Goal: Transaction & Acquisition: Purchase product/service

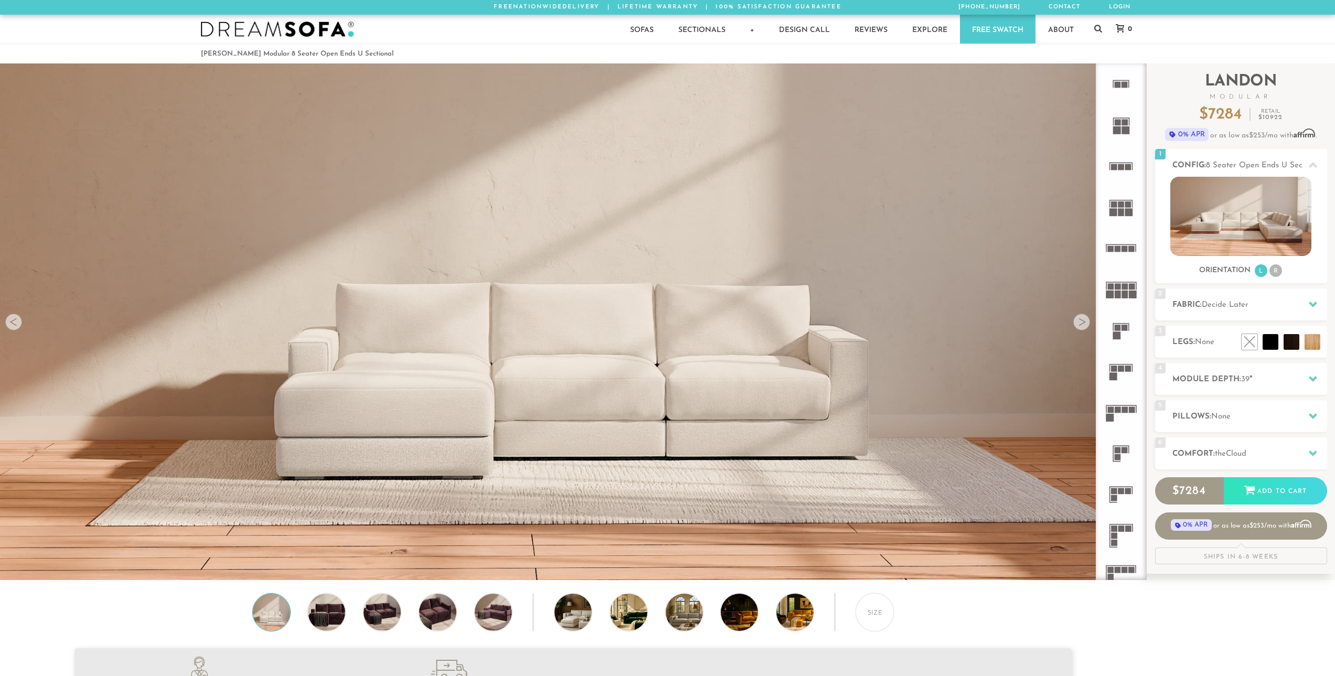
scroll to position [13386, 1327]
click at [323, 617] on img at bounding box center [326, 612] width 45 height 37
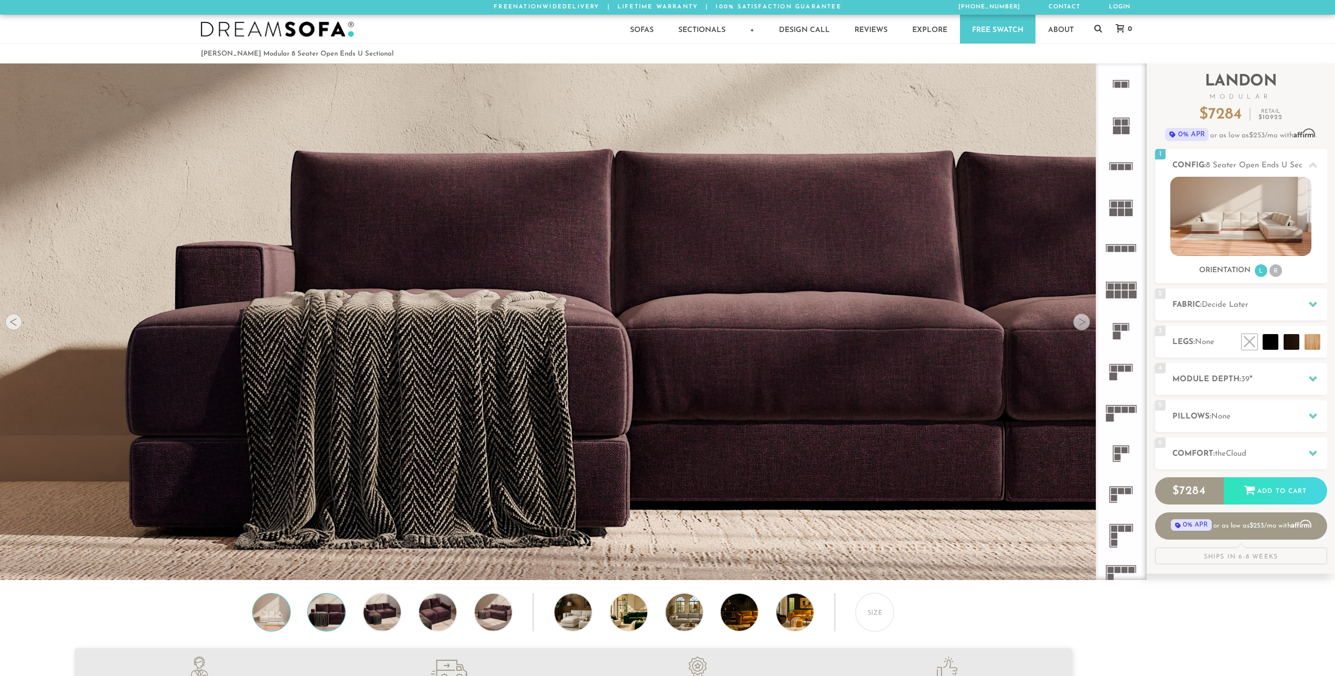
click at [272, 614] on img at bounding box center [271, 612] width 45 height 37
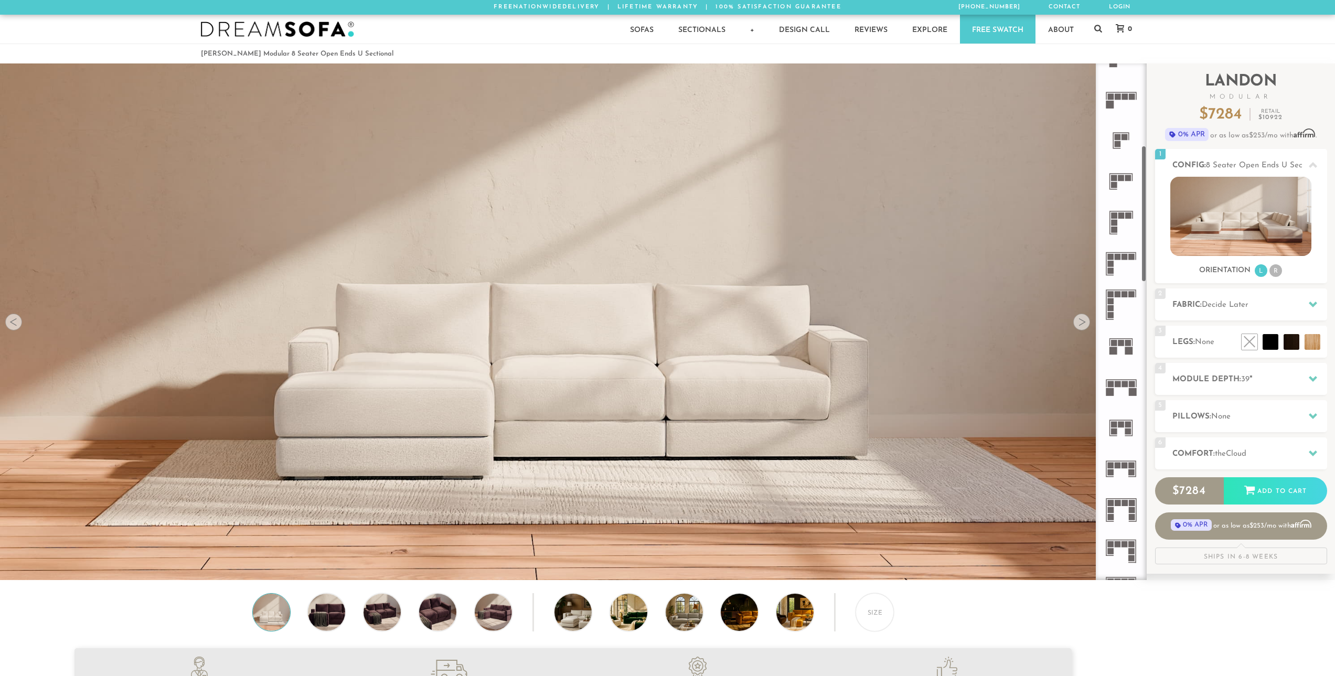
scroll to position [315, 0]
click at [1114, 264] on rect at bounding box center [1111, 262] width 6 height 6
click at [1257, 273] on li "L" at bounding box center [1261, 270] width 13 height 13
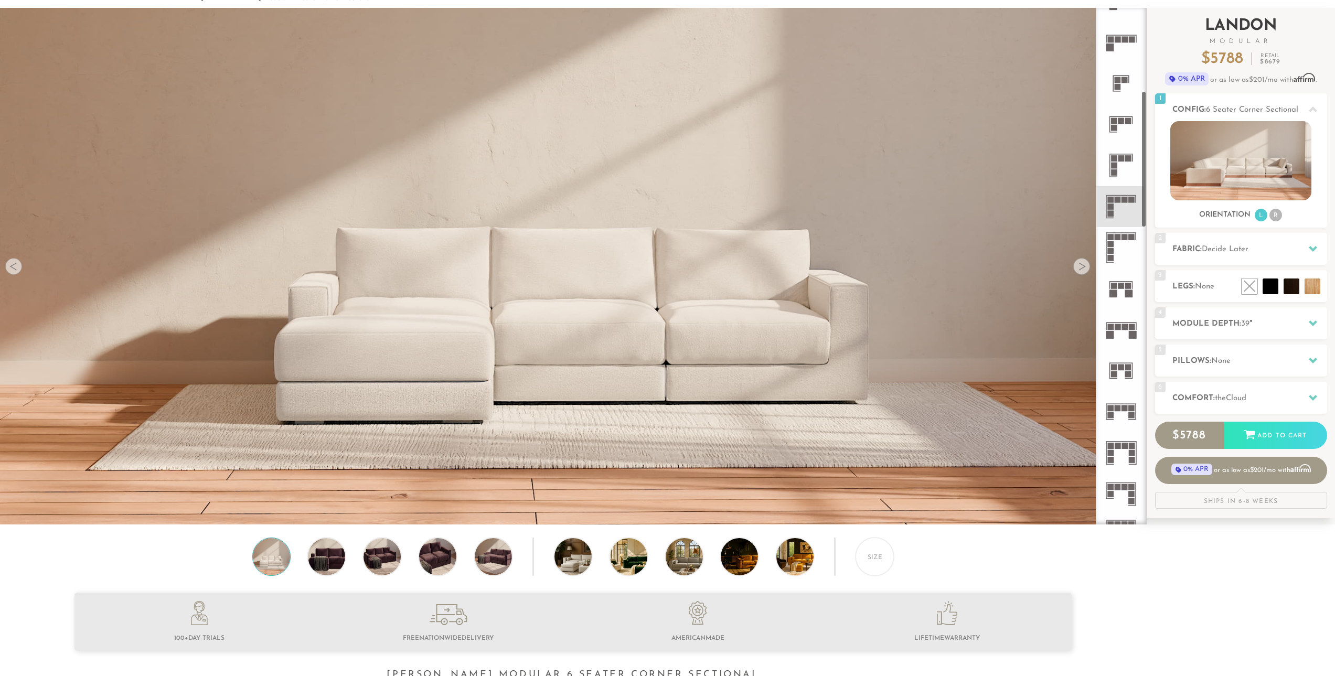
scroll to position [52, 0]
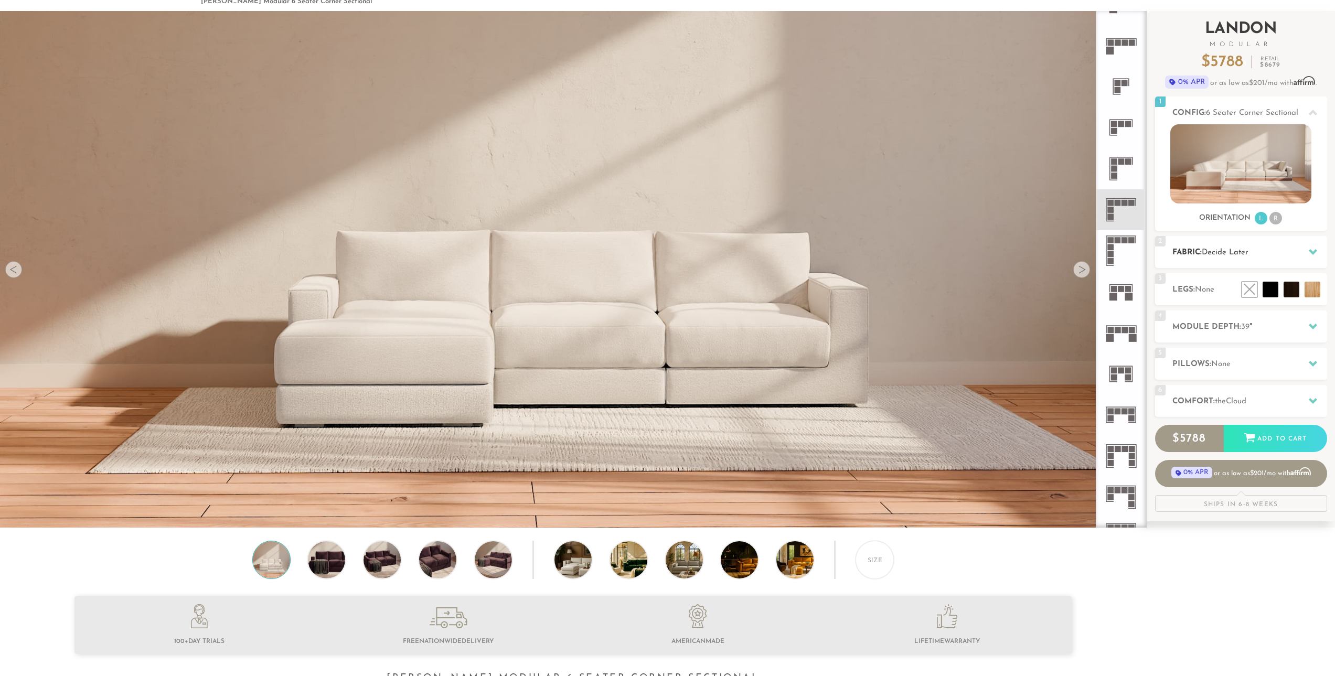
click at [1226, 265] on div "2 Fabric: Decide Later" at bounding box center [1241, 252] width 172 height 32
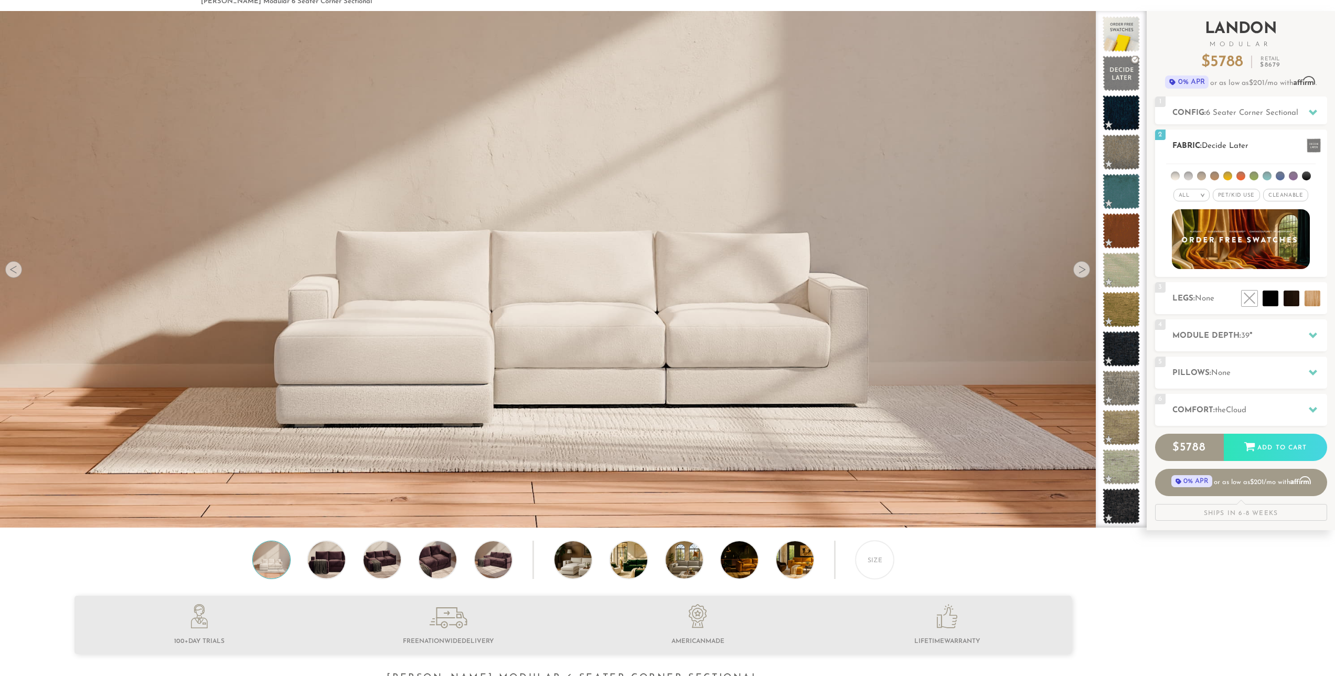
click at [1305, 174] on li at bounding box center [1306, 176] width 9 height 9
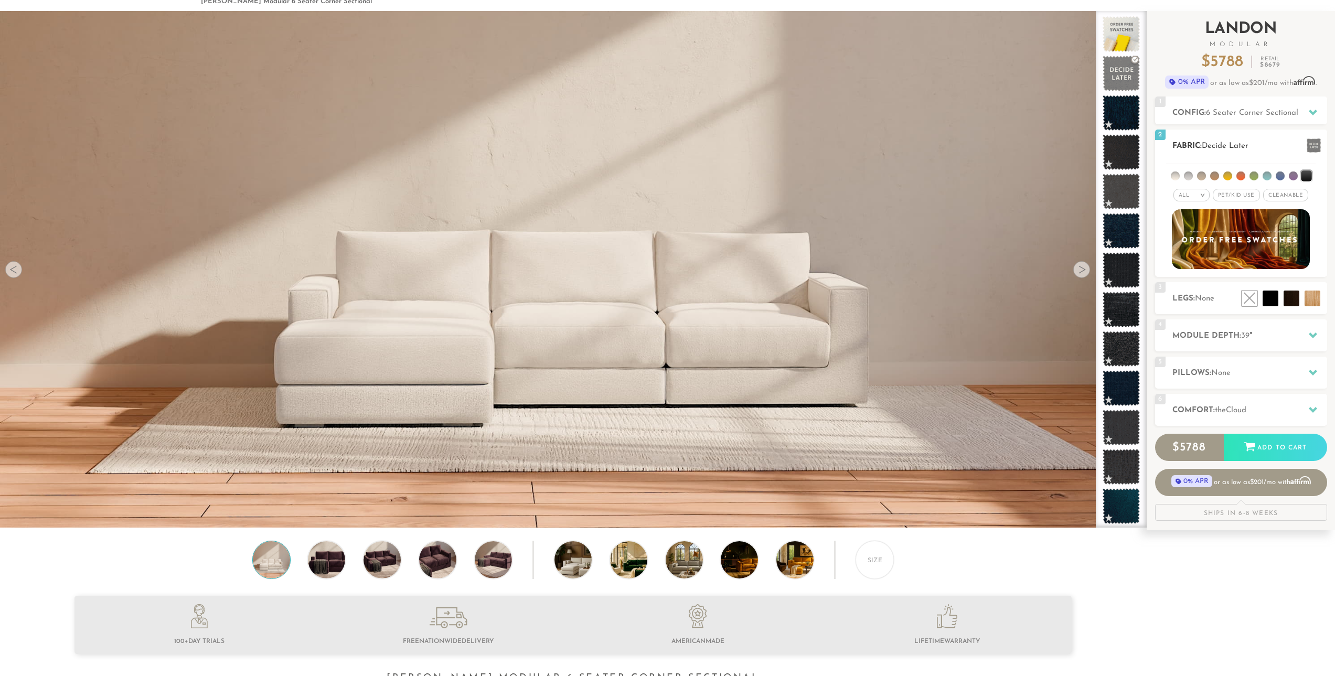
click at [1220, 194] on span "Pet/Kid Use x" at bounding box center [1236, 195] width 47 height 13
click at [1186, 195] on div "All >" at bounding box center [1187, 195] width 36 height 13
click at [1185, 195] on em "All" at bounding box center [1179, 195] width 11 height 6
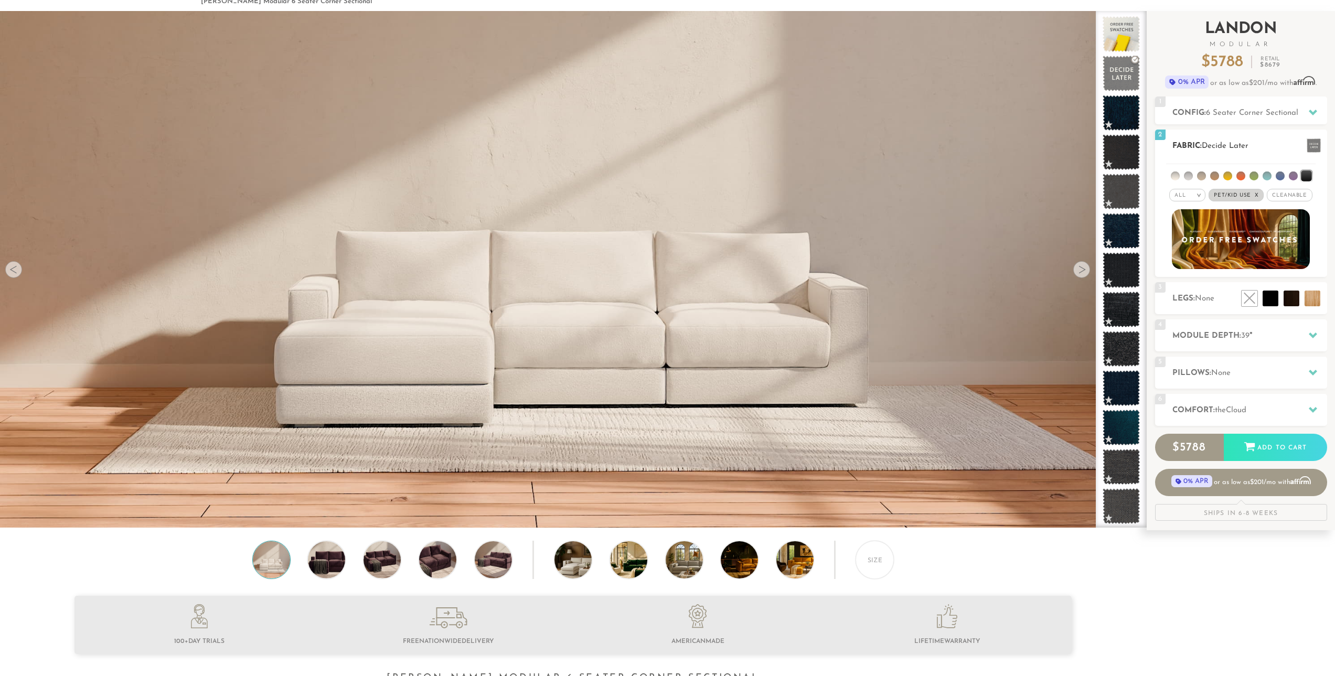
click at [1196, 195] on em ">" at bounding box center [1199, 194] width 8 height 5
click at [1193, 268] on li "Durable" at bounding box center [1187, 269] width 36 height 15
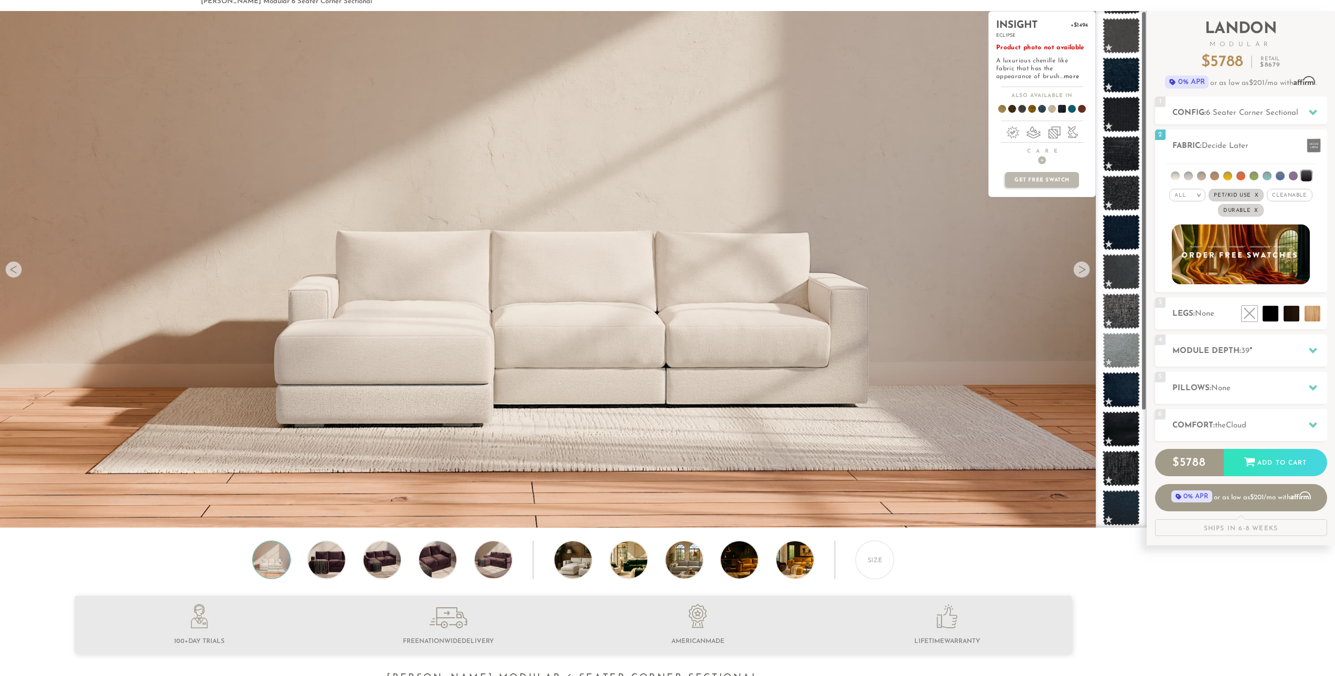
scroll to position [156, 0]
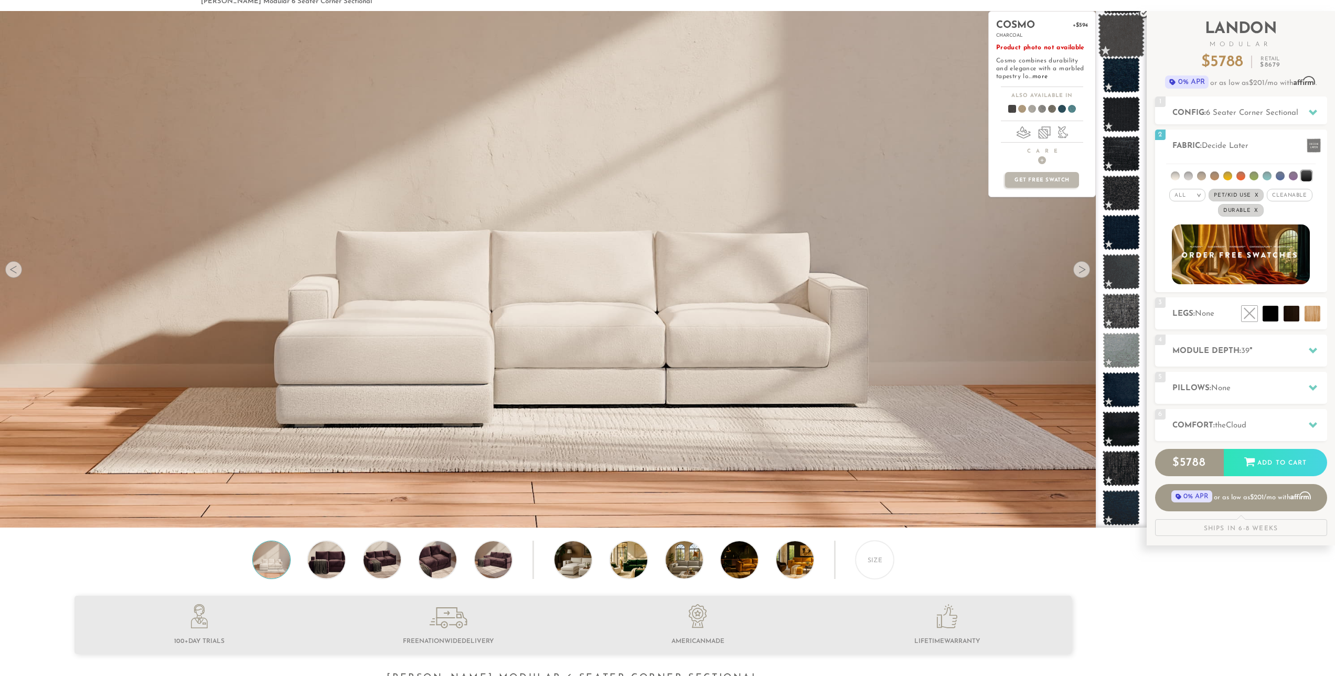
click at [1109, 36] on span at bounding box center [1121, 36] width 47 height 45
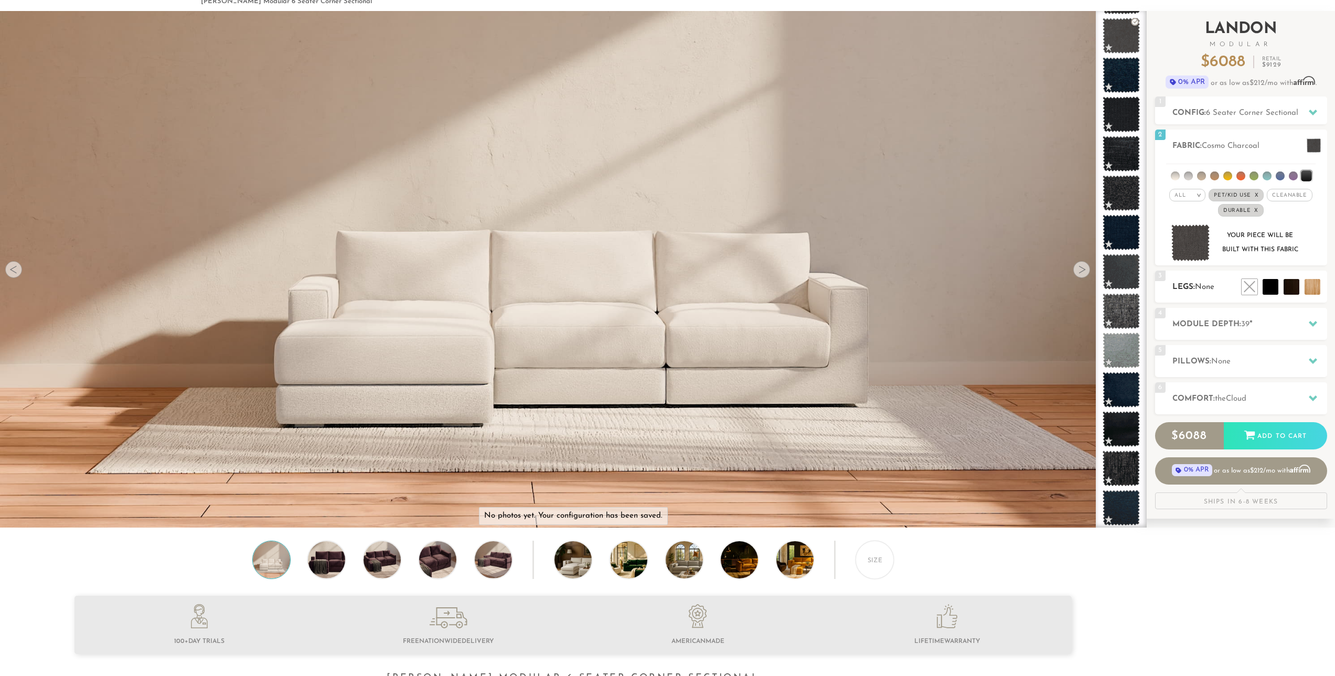
click at [1164, 276] on span "3" at bounding box center [1160, 276] width 10 height 10
click at [1307, 288] on li at bounding box center [1288, 263] width 63 height 63
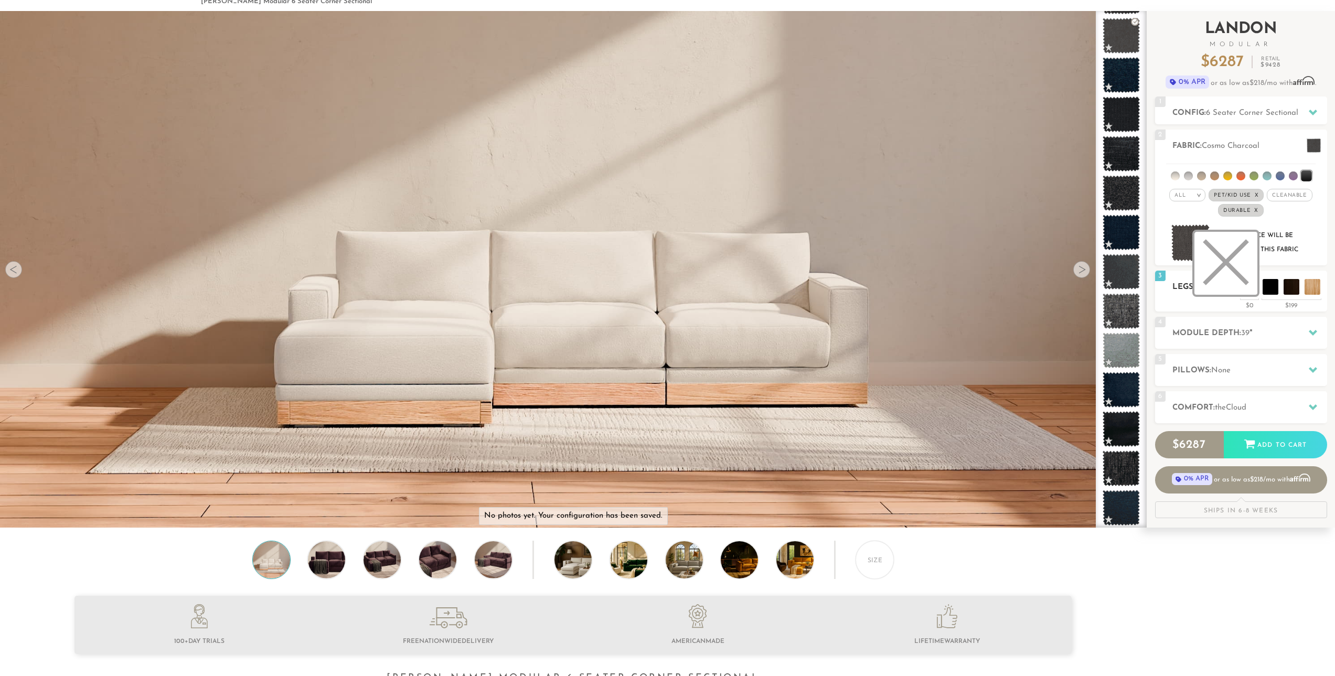
click at [1235, 288] on li at bounding box center [1225, 263] width 63 height 63
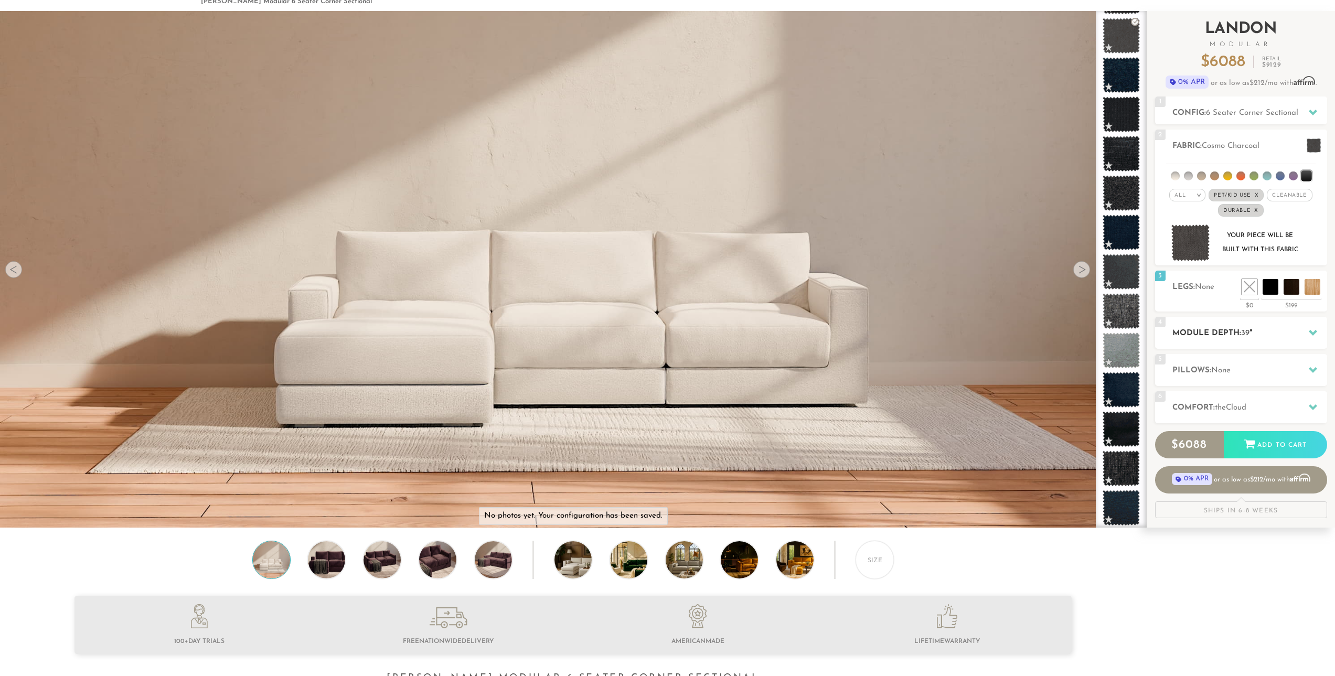
click at [1181, 339] on h2 "Module Depth: 39 "" at bounding box center [1249, 333] width 155 height 12
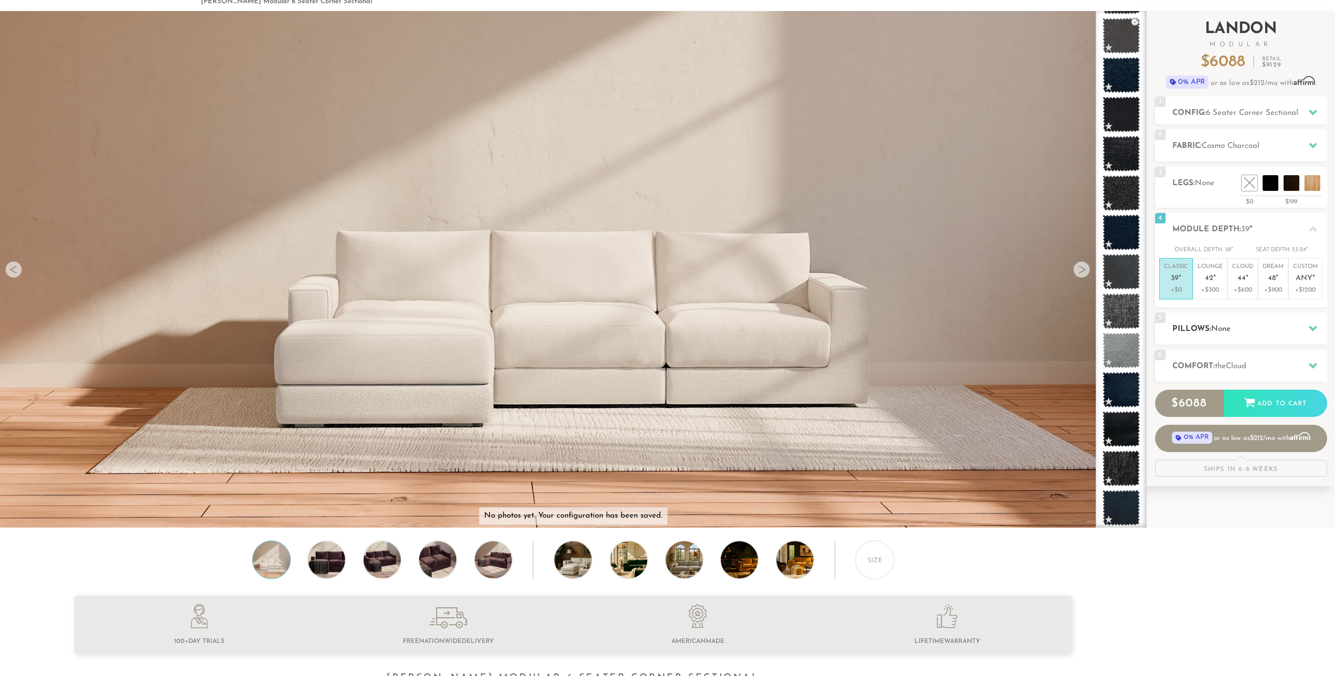
click at [1167, 330] on div "5 Pillows: None" at bounding box center [1241, 329] width 172 height 32
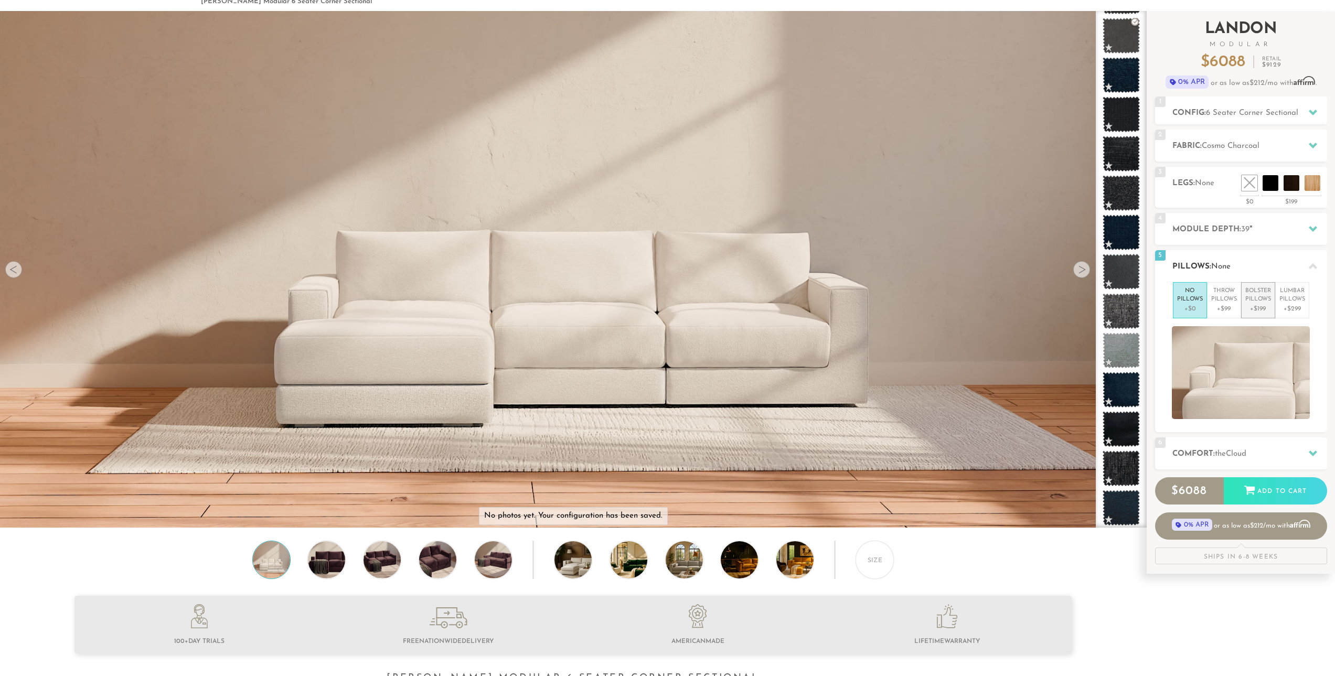
click at [1262, 298] on p "Bolster Pillows" at bounding box center [1258, 295] width 26 height 17
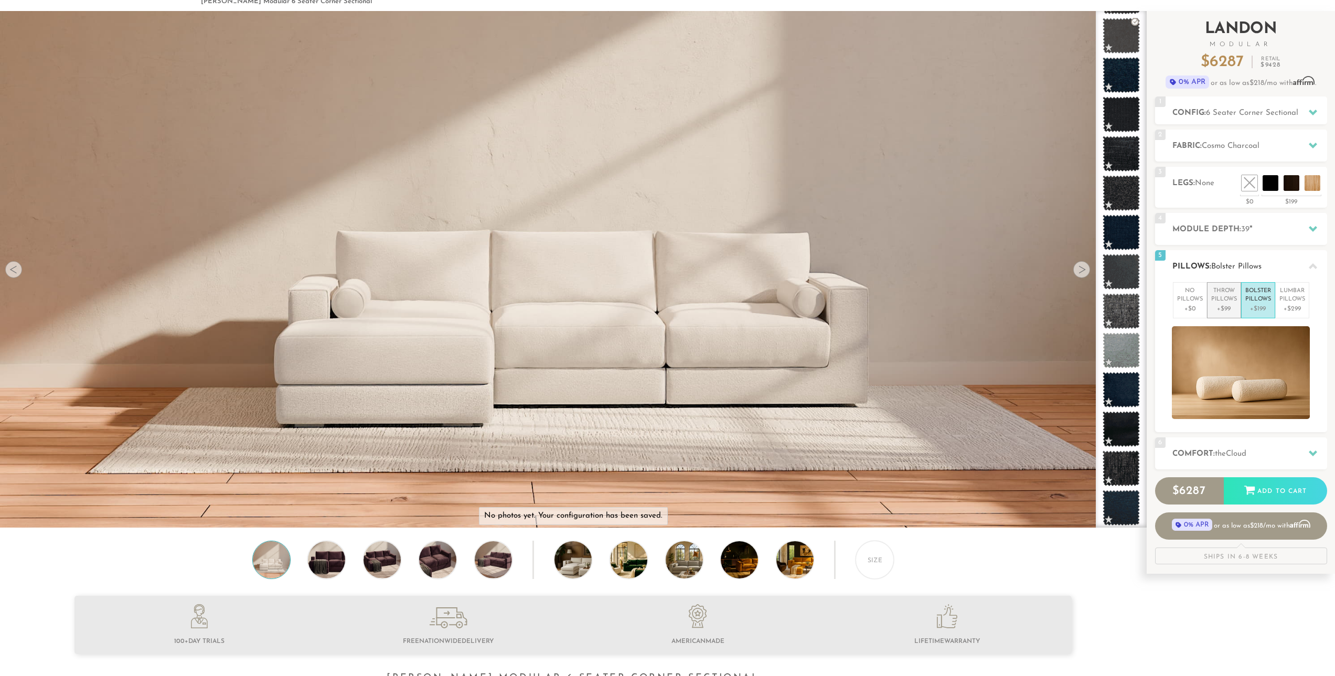
click at [1207, 295] on li "Throw Pillows +$99" at bounding box center [1224, 300] width 34 height 36
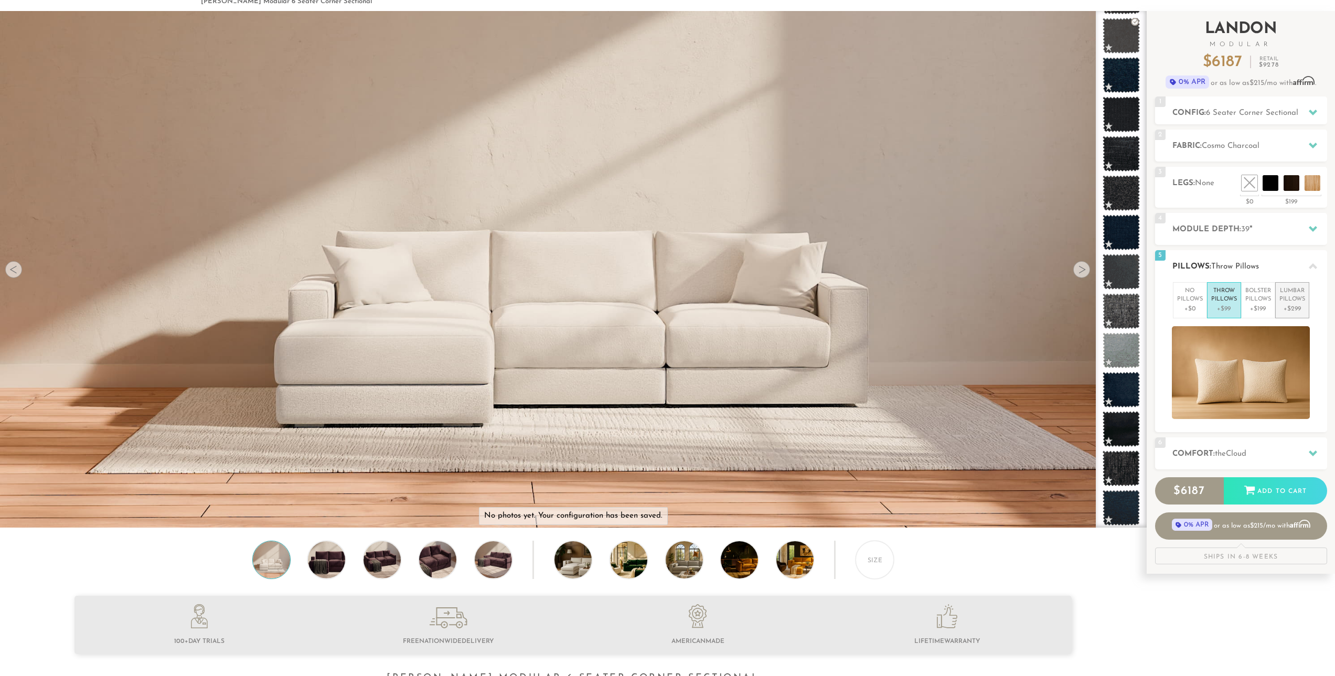
click at [1289, 296] on p "Lumbar Pillows" at bounding box center [1292, 295] width 26 height 17
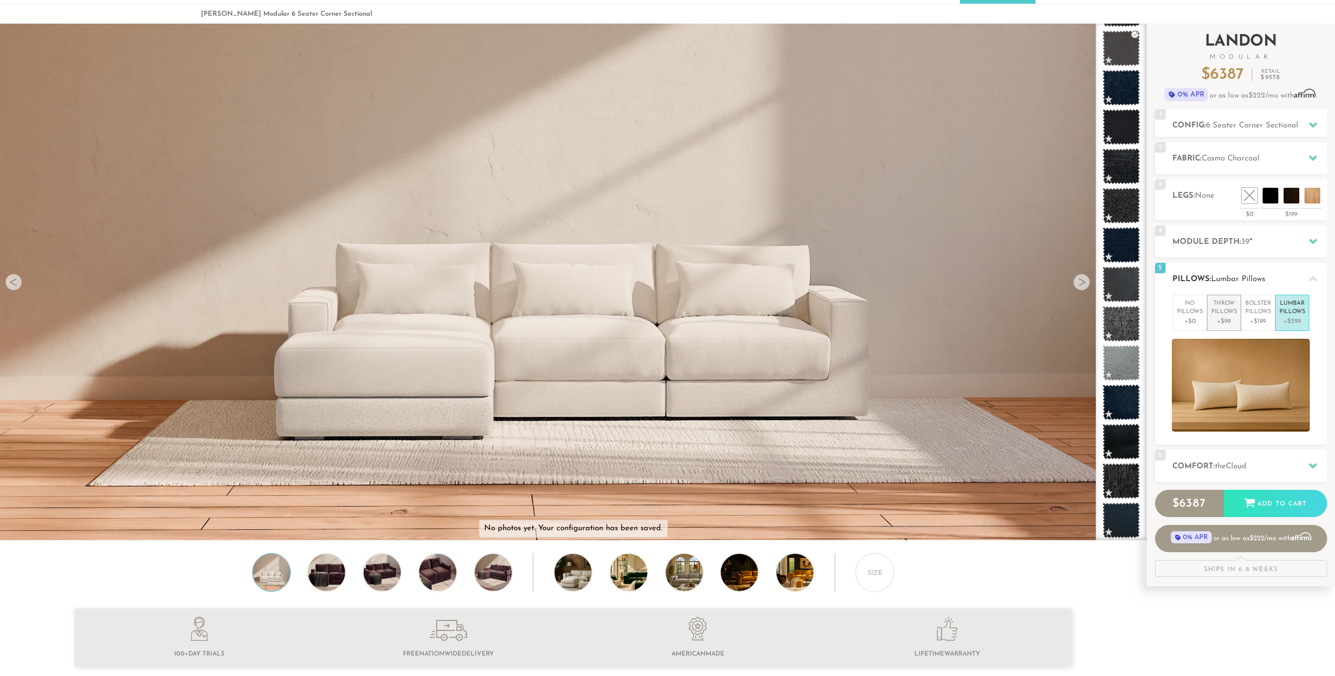
scroll to position [39, 0]
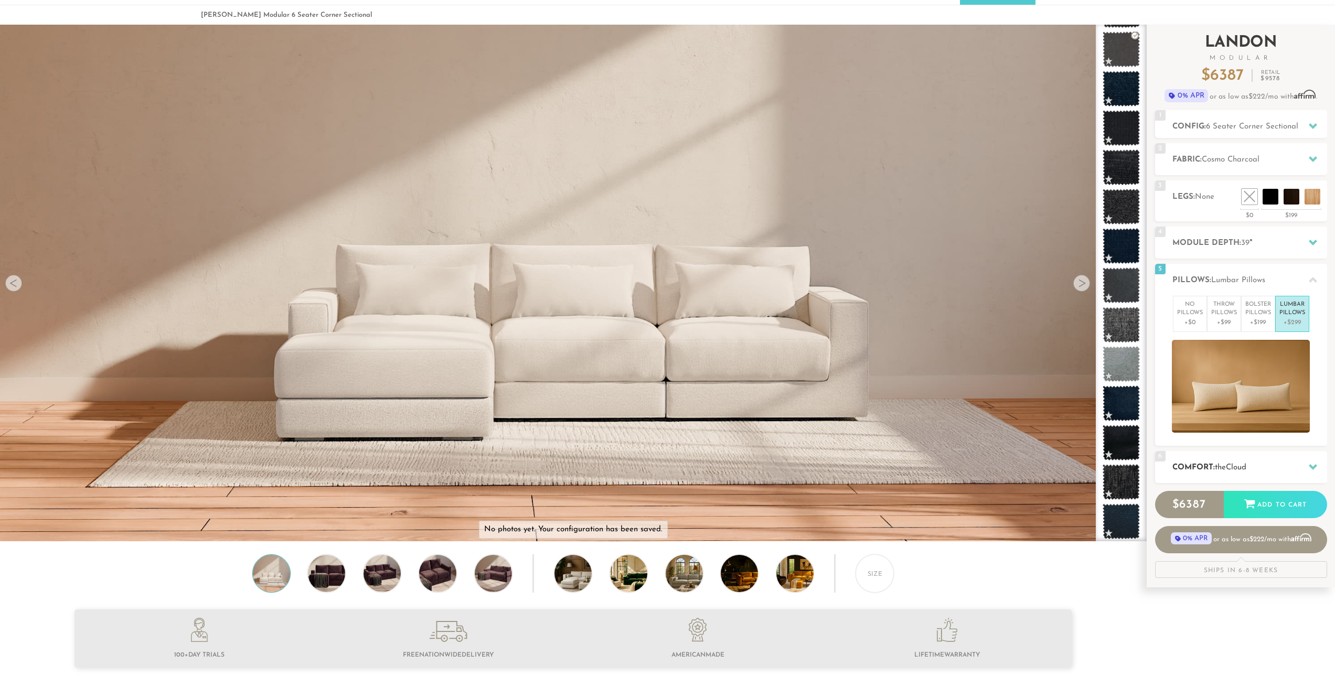
click at [1186, 460] on div "6 Comfort: the Cloud soft" at bounding box center [1241, 467] width 172 height 32
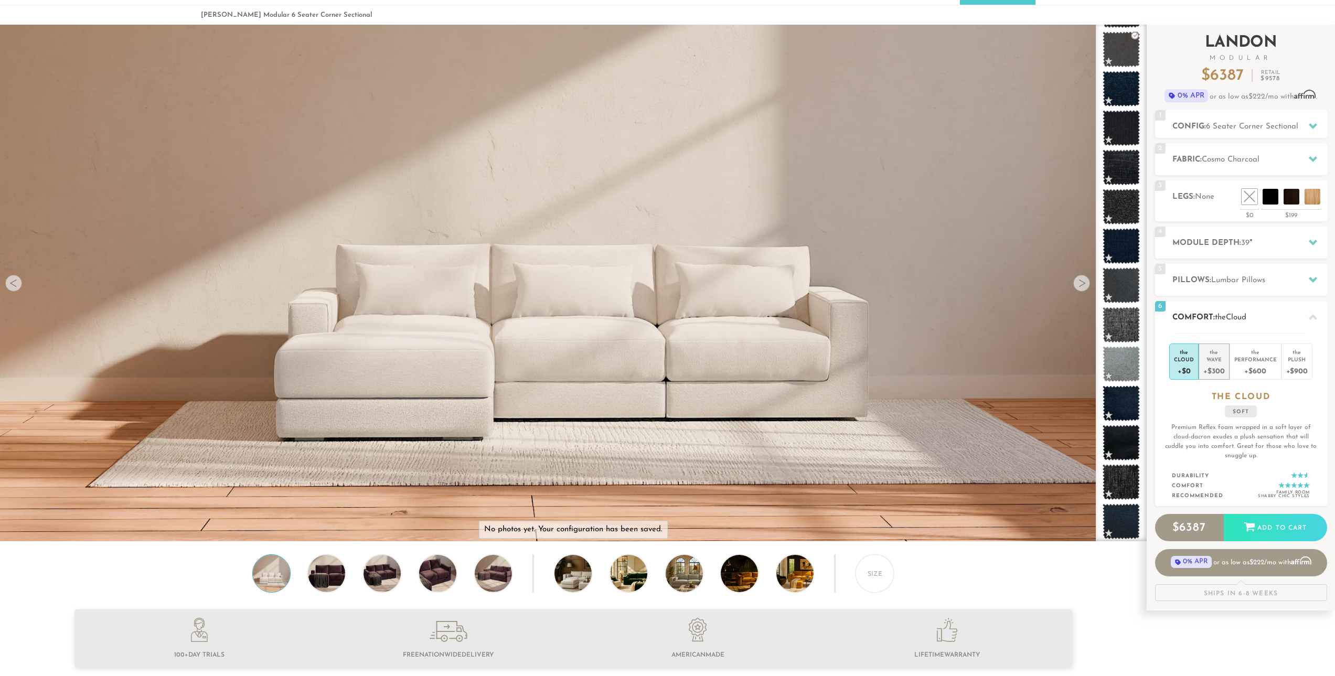
click at [1215, 362] on div "Wave" at bounding box center [1213, 359] width 21 height 7
click at [1249, 361] on div "Performance" at bounding box center [1255, 359] width 42 height 7
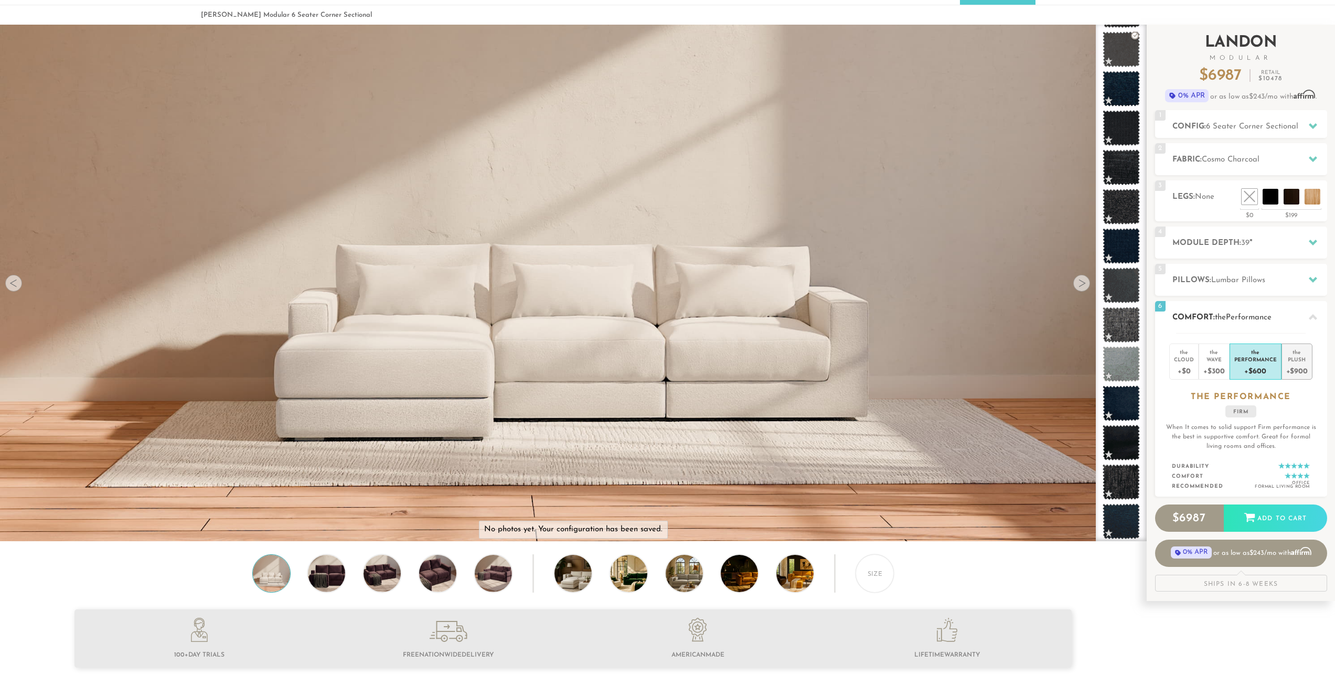
click at [1281, 358] on li "the Plush +$900" at bounding box center [1296, 362] width 31 height 36
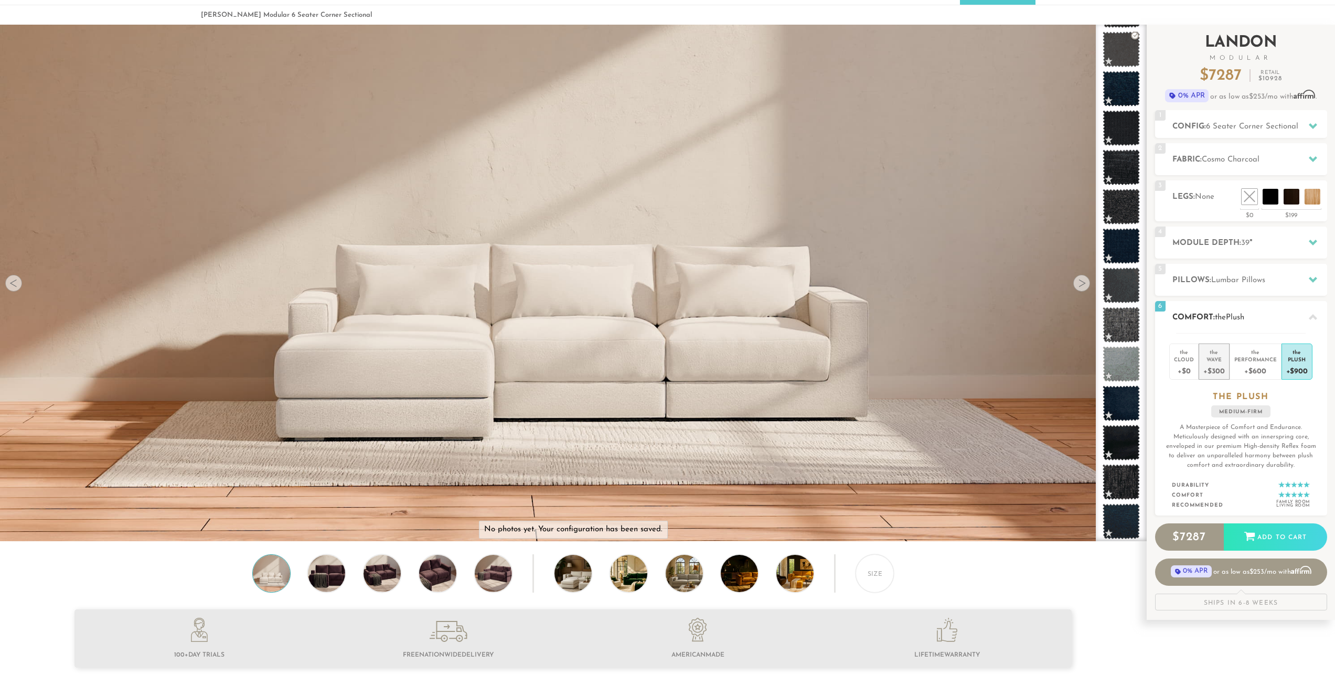
click at [1204, 362] on div "Wave" at bounding box center [1213, 359] width 21 height 7
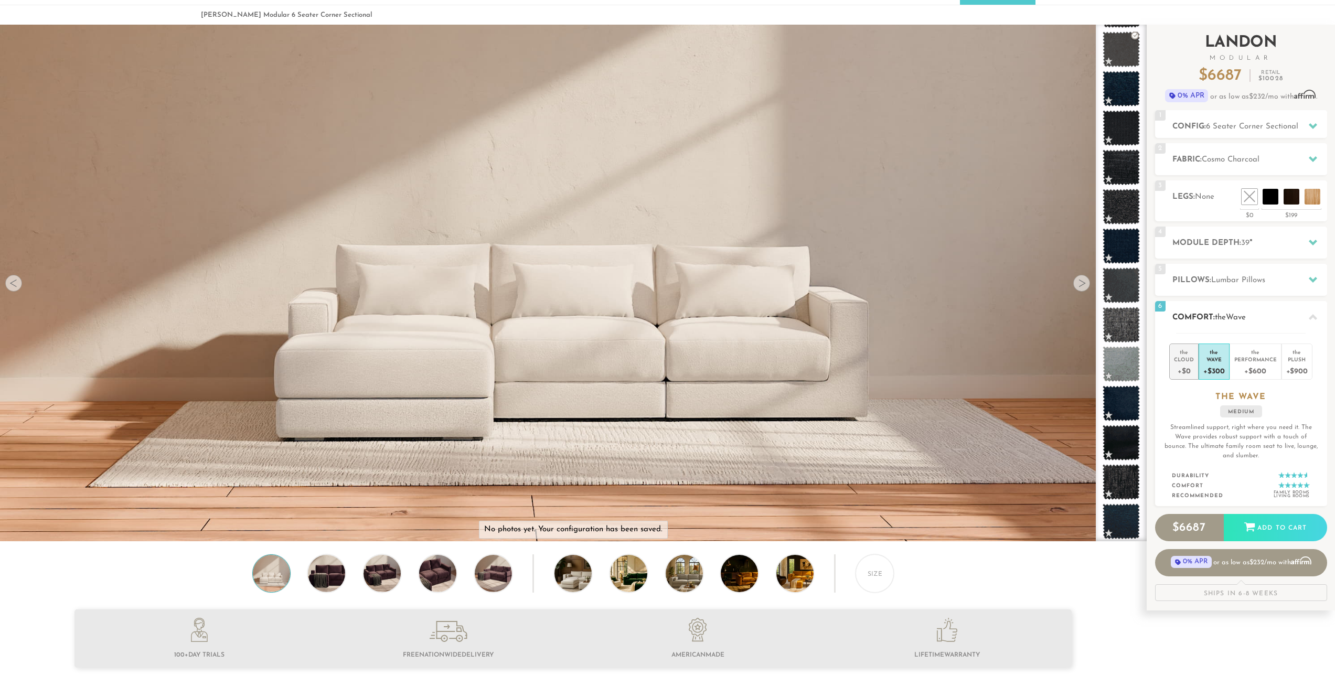
click at [1184, 359] on div "Cloud" at bounding box center [1184, 359] width 20 height 7
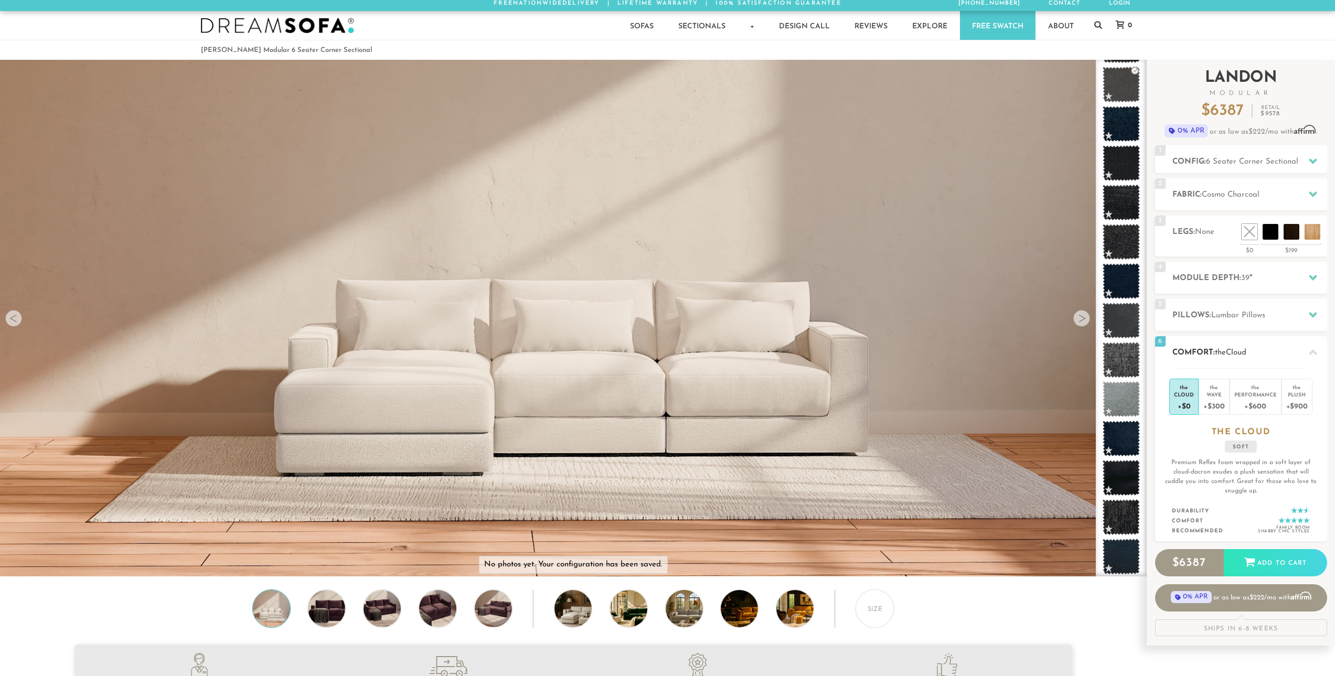
scroll to position [0, 0]
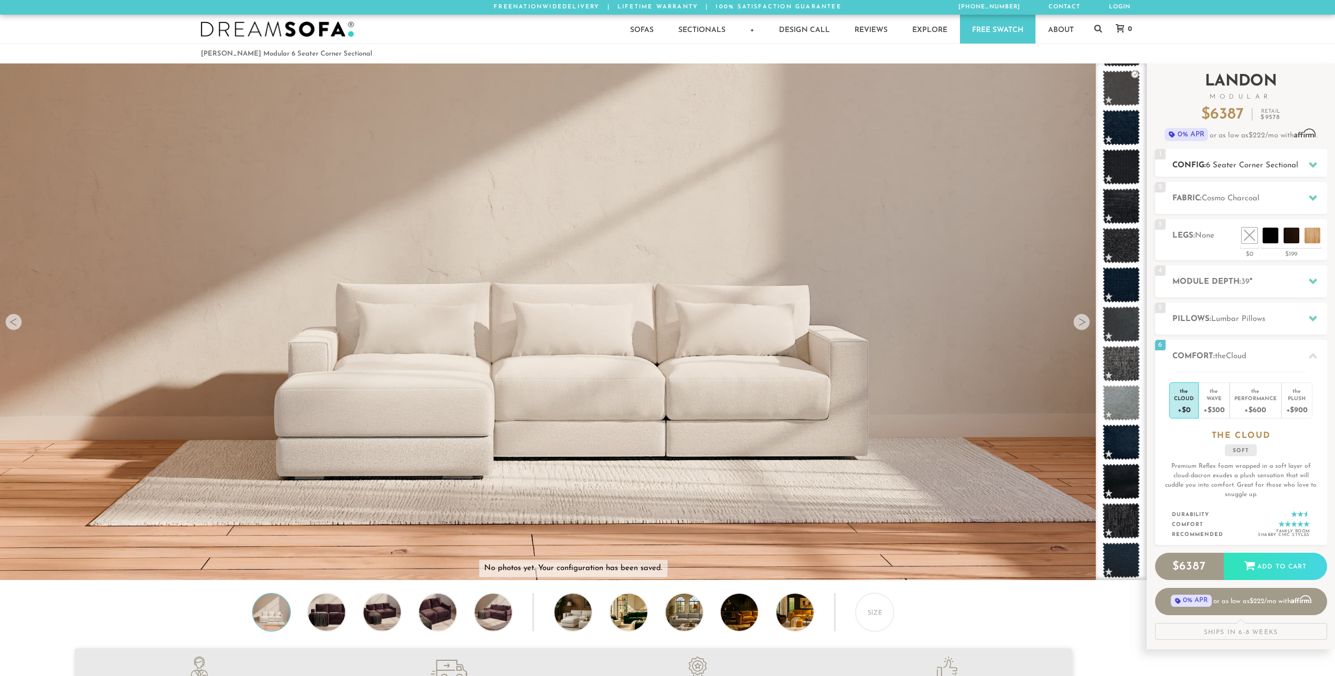
click at [1221, 171] on h2 "Config: 6 Seater Corner Sectional" at bounding box center [1249, 165] width 155 height 12
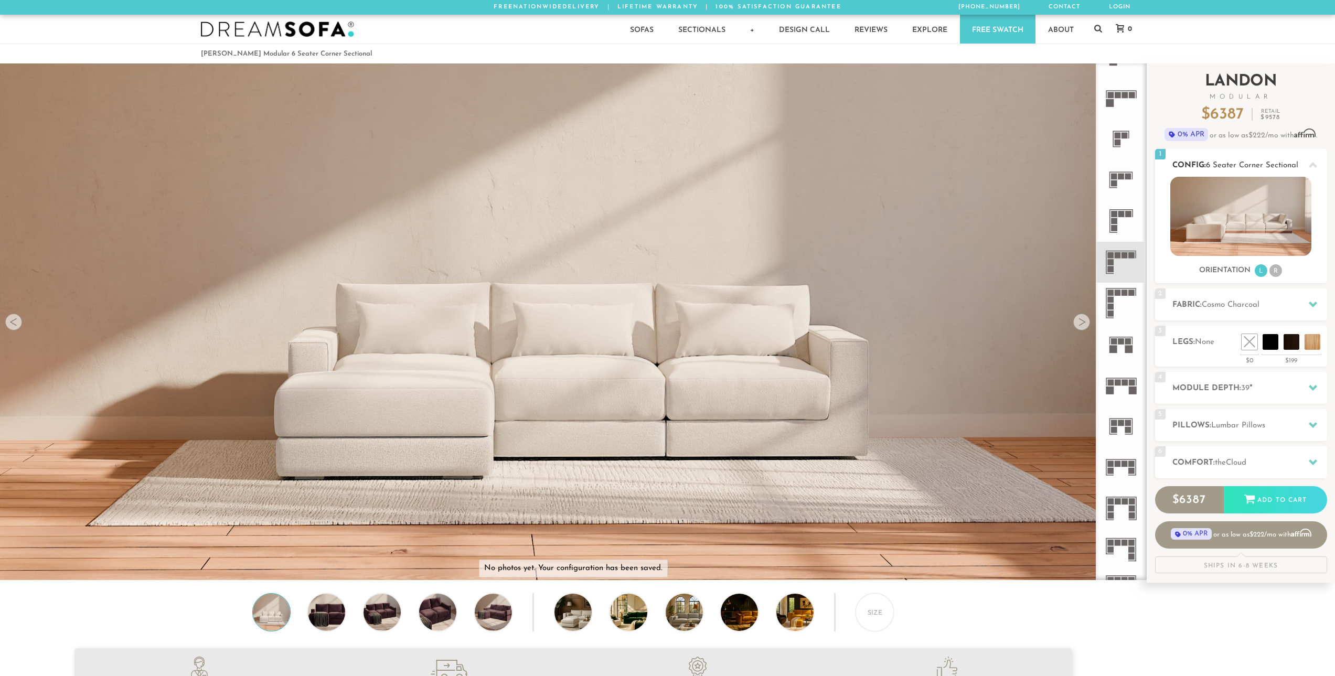
click at [1279, 274] on li "R" at bounding box center [1275, 270] width 13 height 13
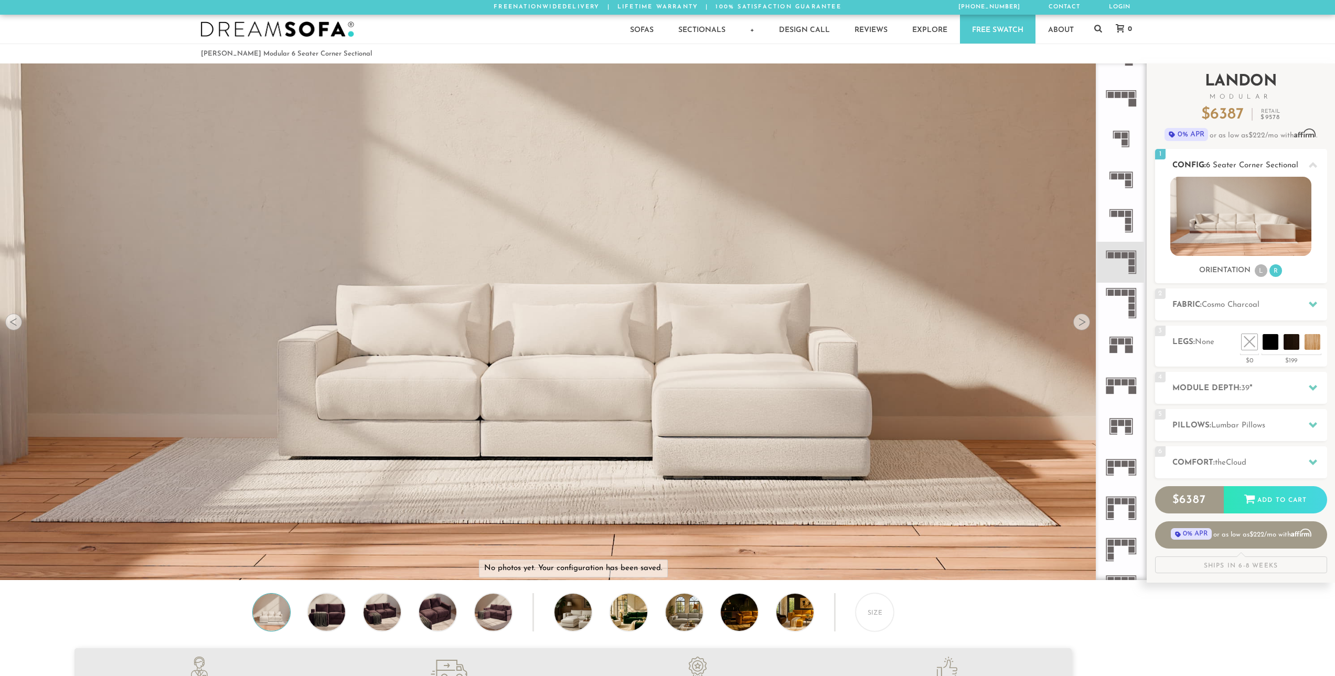
click at [1253, 271] on div "Orientation L R" at bounding box center [1241, 271] width 172 height 14
click at [1261, 272] on li "L" at bounding box center [1261, 270] width 13 height 13
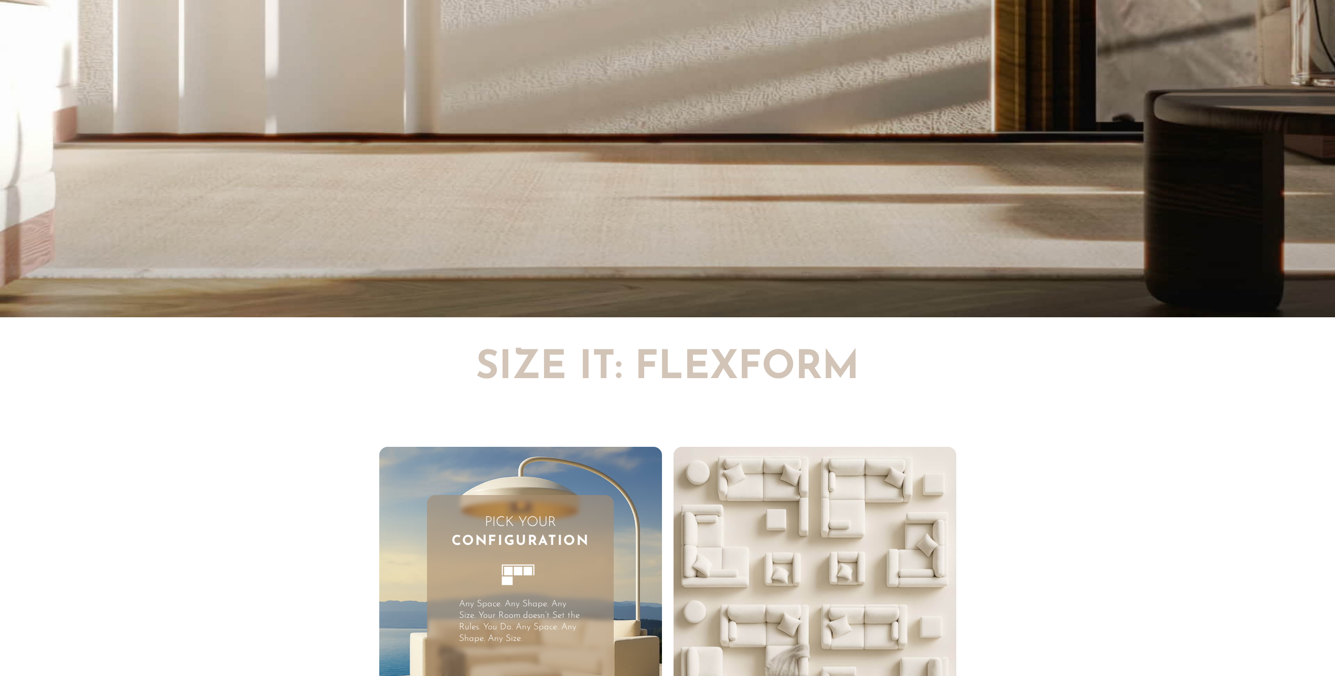
scroll to position [8, 8]
